Goal: Information Seeking & Learning: Find specific fact

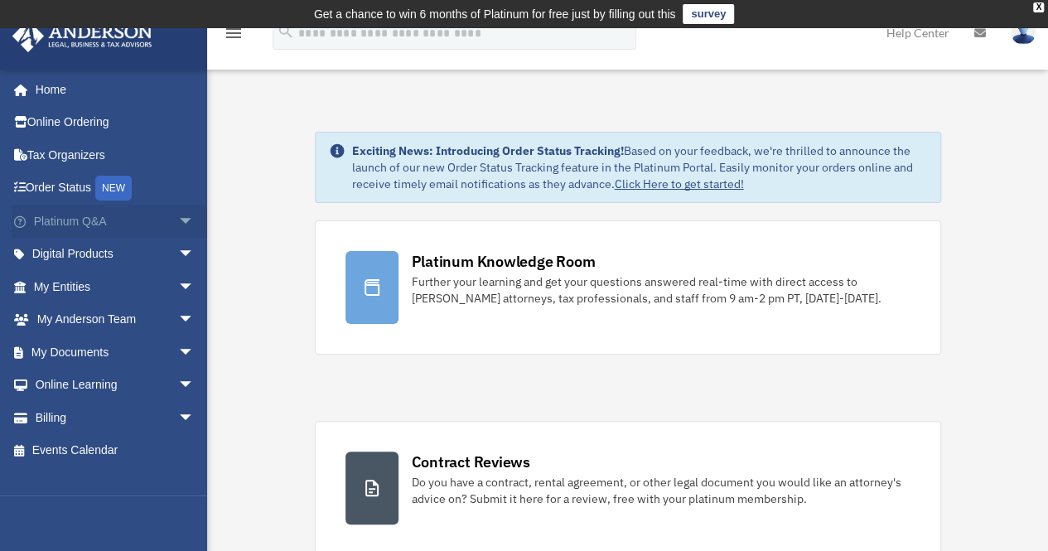
click at [178, 221] on span "arrow_drop_down" at bounding box center [194, 222] width 33 height 34
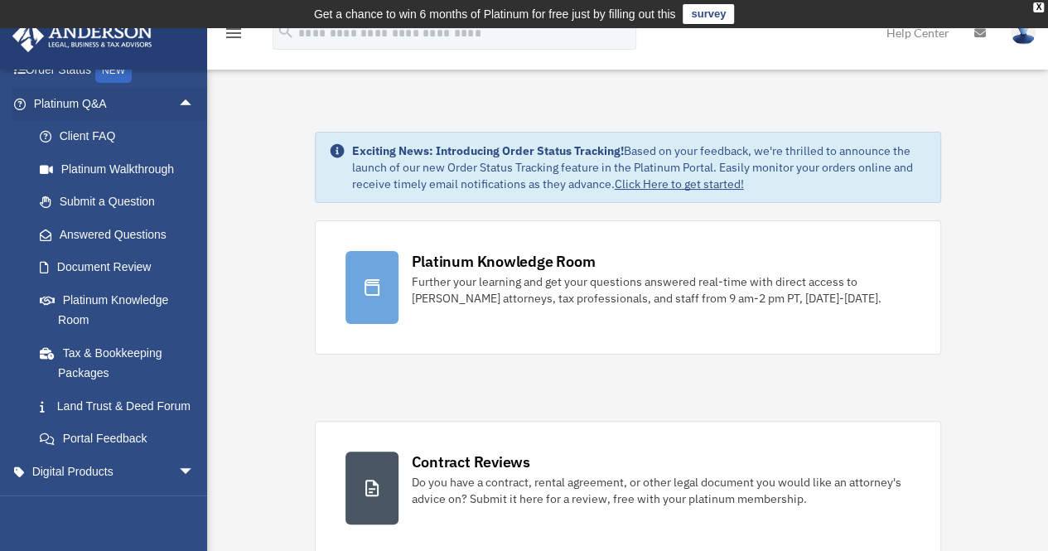
scroll to position [138, 0]
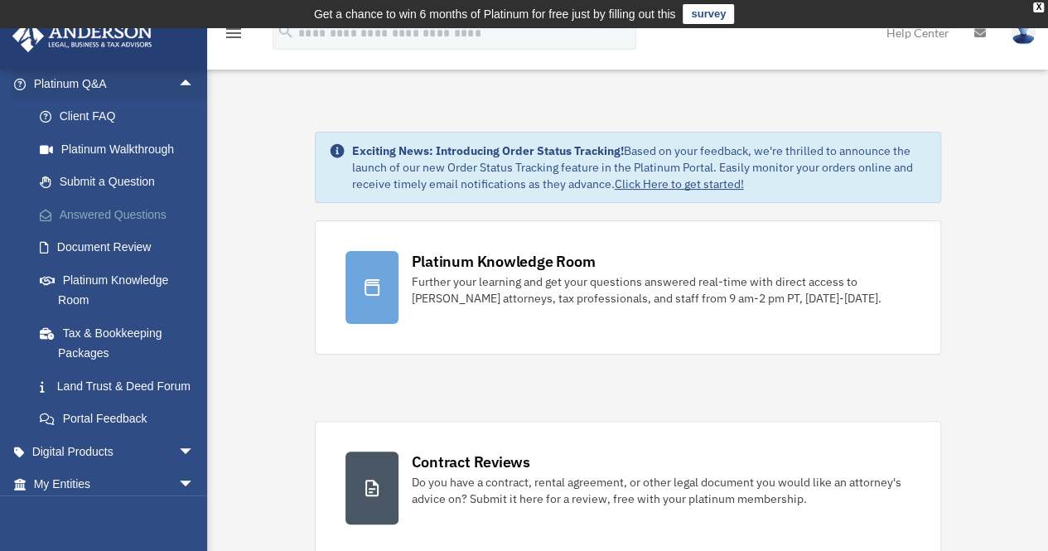
click at [108, 214] on link "Answered Questions" at bounding box center [121, 214] width 196 height 33
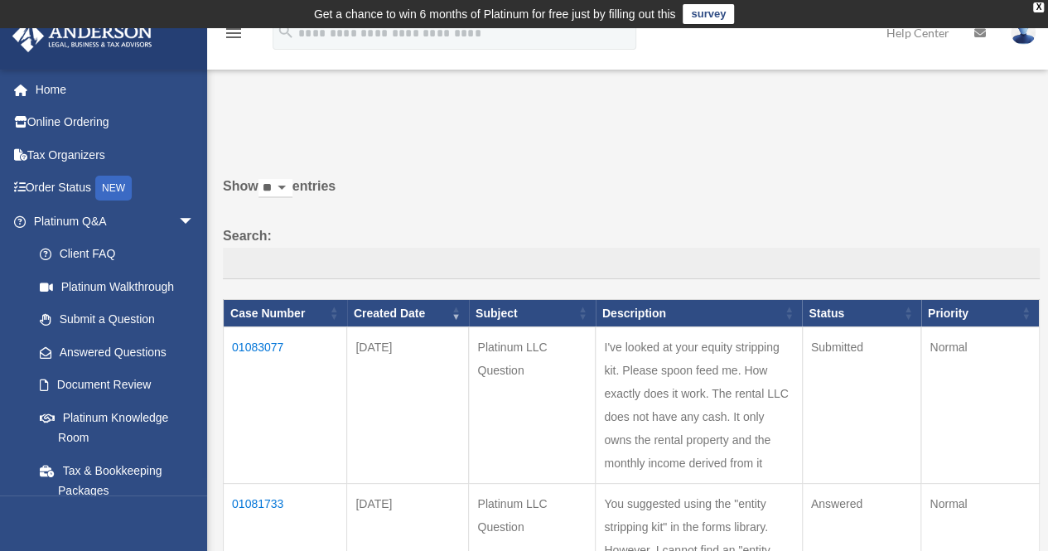
click at [260, 345] on td "01083077" at bounding box center [285, 405] width 123 height 157
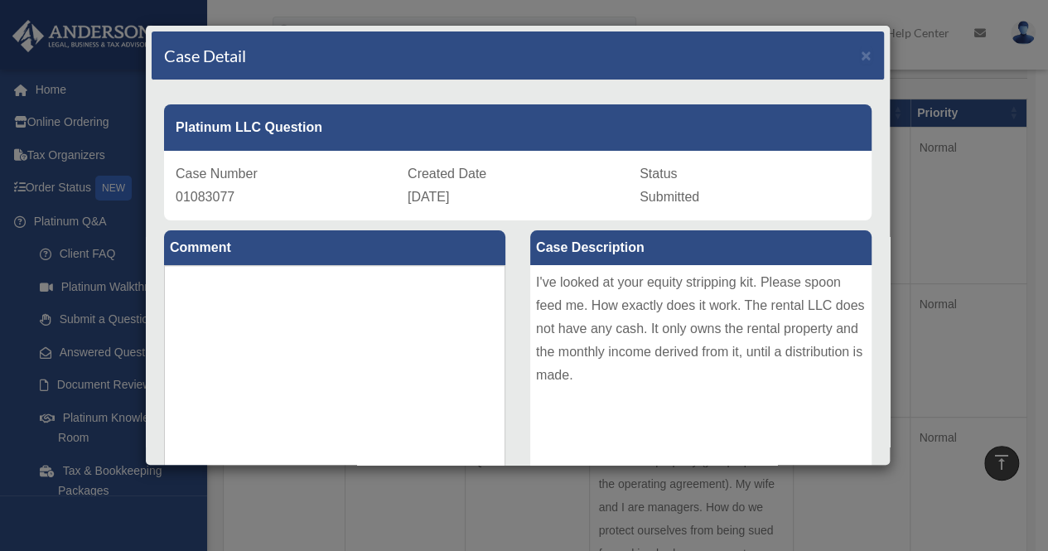
scroll to position [138, 0]
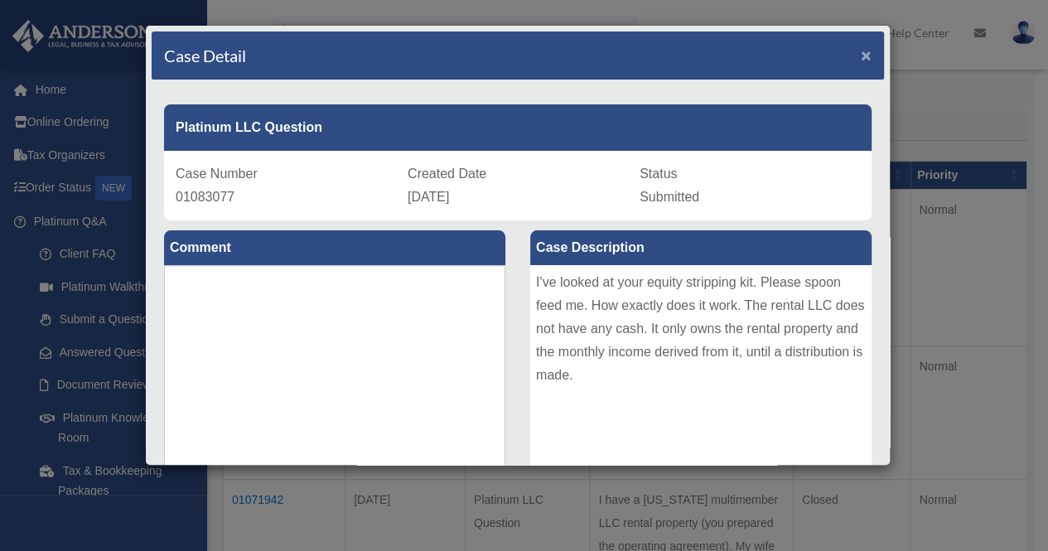
click at [861, 49] on span "×" at bounding box center [866, 55] width 11 height 19
